Goal: Information Seeking & Learning: Check status

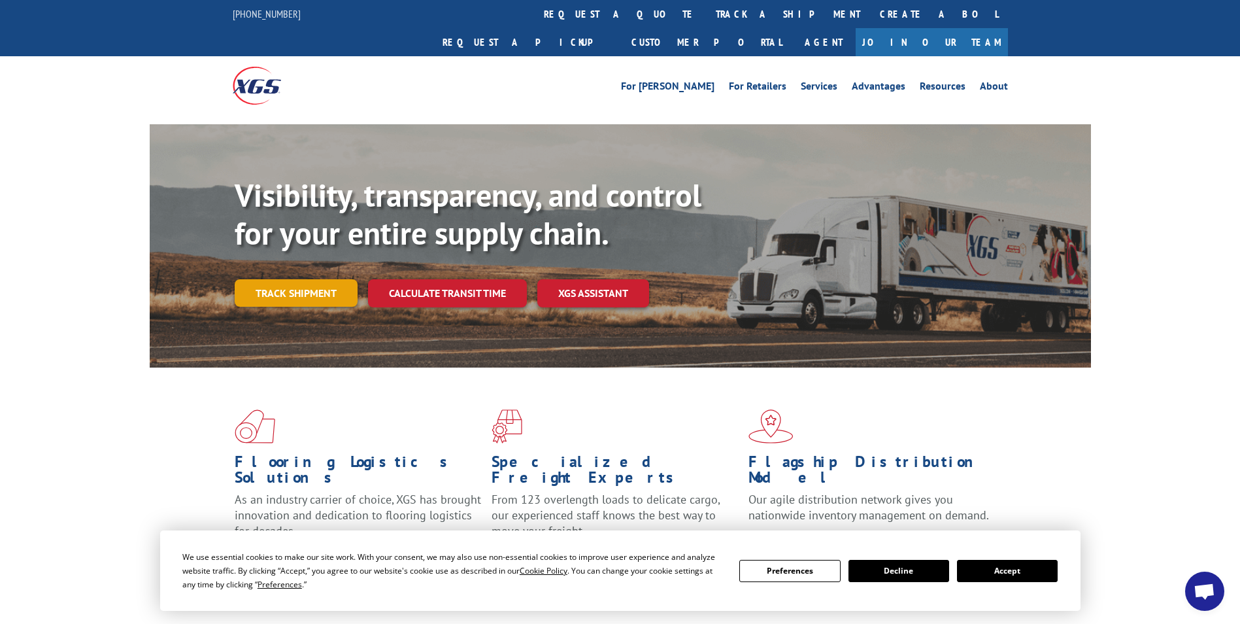
click at [294, 279] on link "Track shipment" at bounding box center [296, 292] width 123 height 27
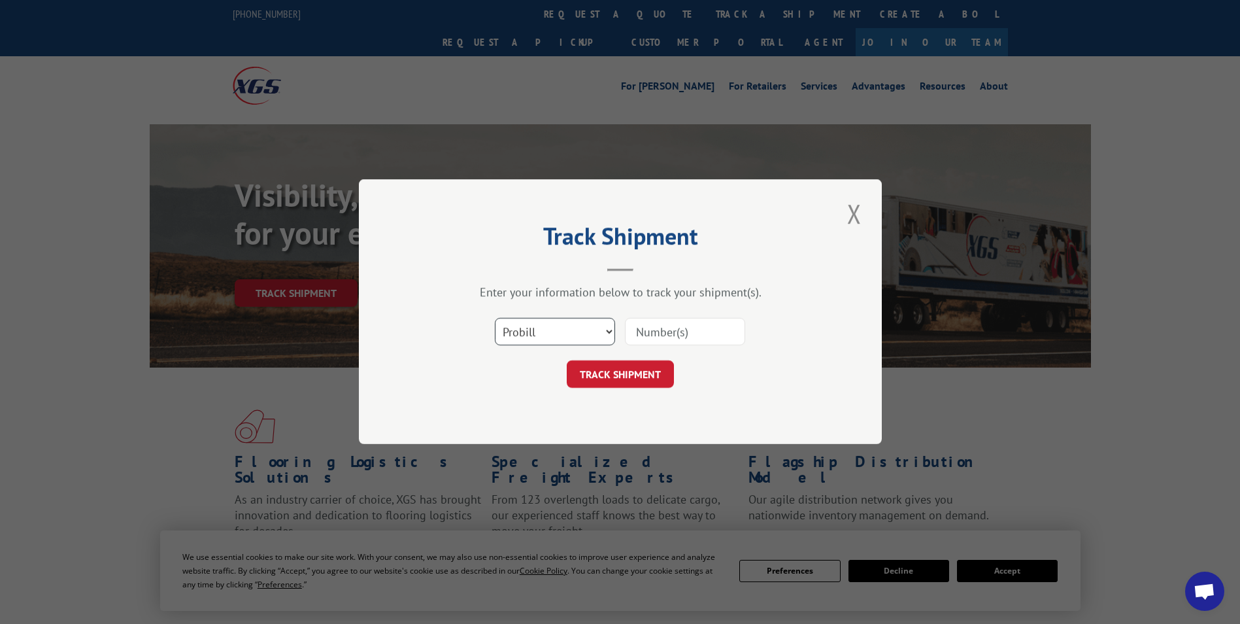
click at [544, 328] on select "Select category... Probill BOL PO" at bounding box center [555, 331] width 120 height 27
select select "bol"
click at [495, 318] on select "Select category... Probill BOL PO" at bounding box center [555, 331] width 120 height 27
click at [706, 331] on input at bounding box center [685, 331] width 120 height 27
type input "5946080"
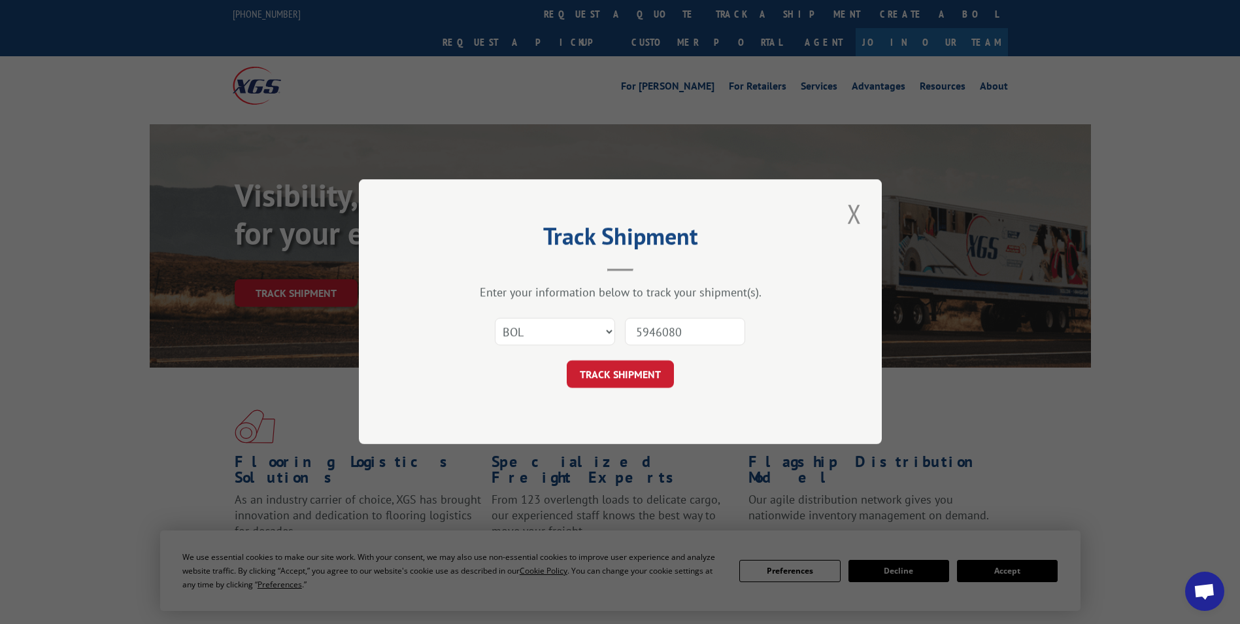
click button "TRACK SHIPMENT" at bounding box center [620, 374] width 107 height 27
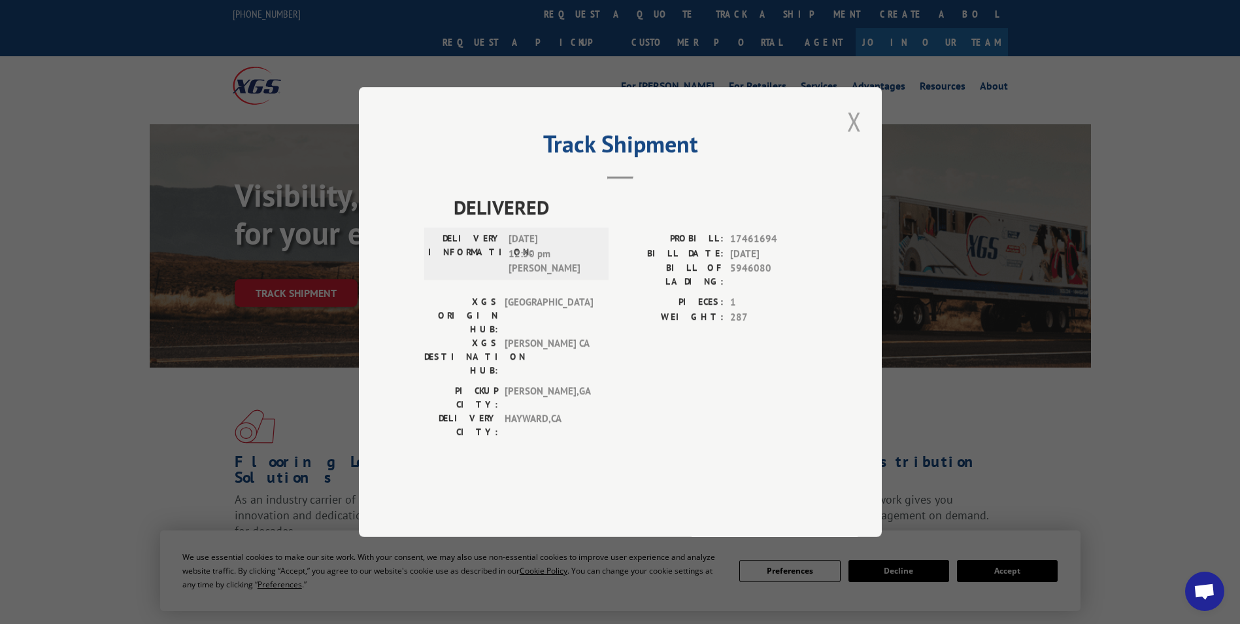
click at [858, 139] on button "Close modal" at bounding box center [854, 121] width 22 height 36
